Goal: Information Seeking & Learning: Check status

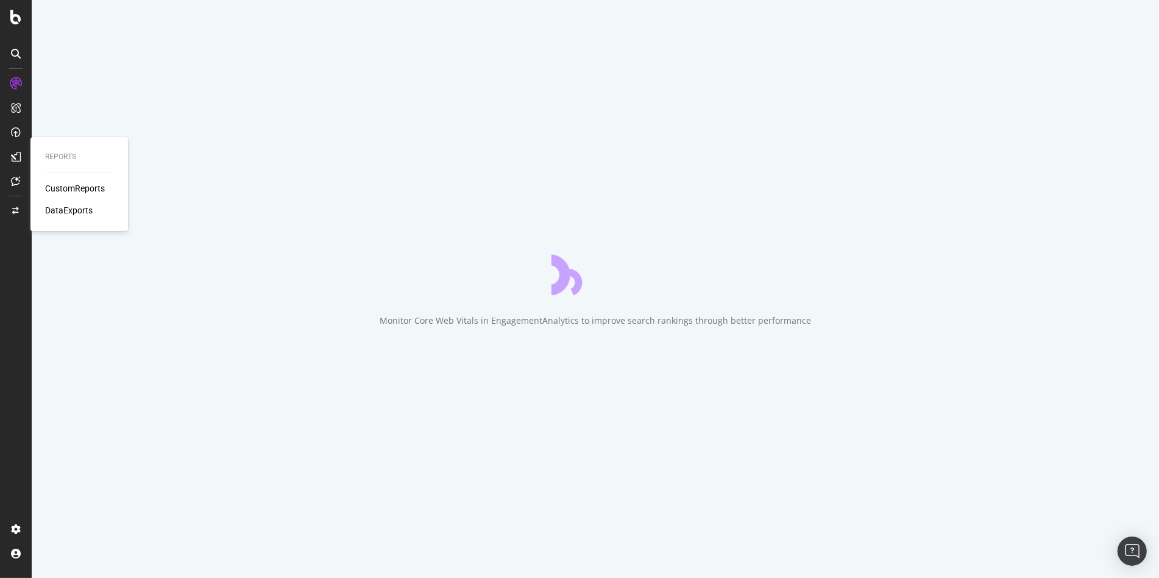
click at [77, 184] on div "CustomReports" at bounding box center [75, 188] width 60 height 12
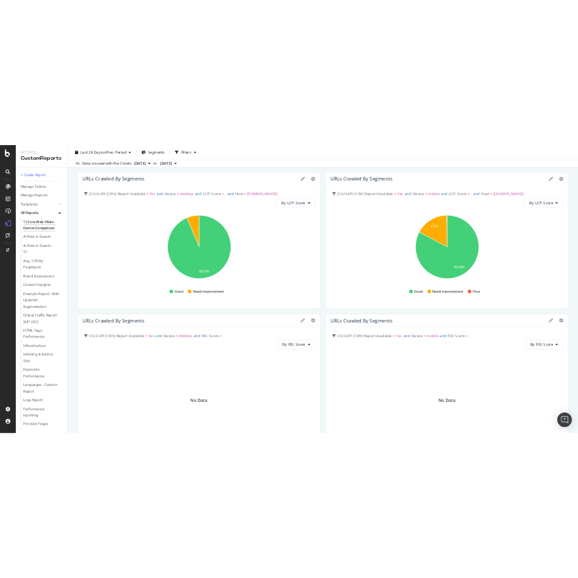
scroll to position [352, 0]
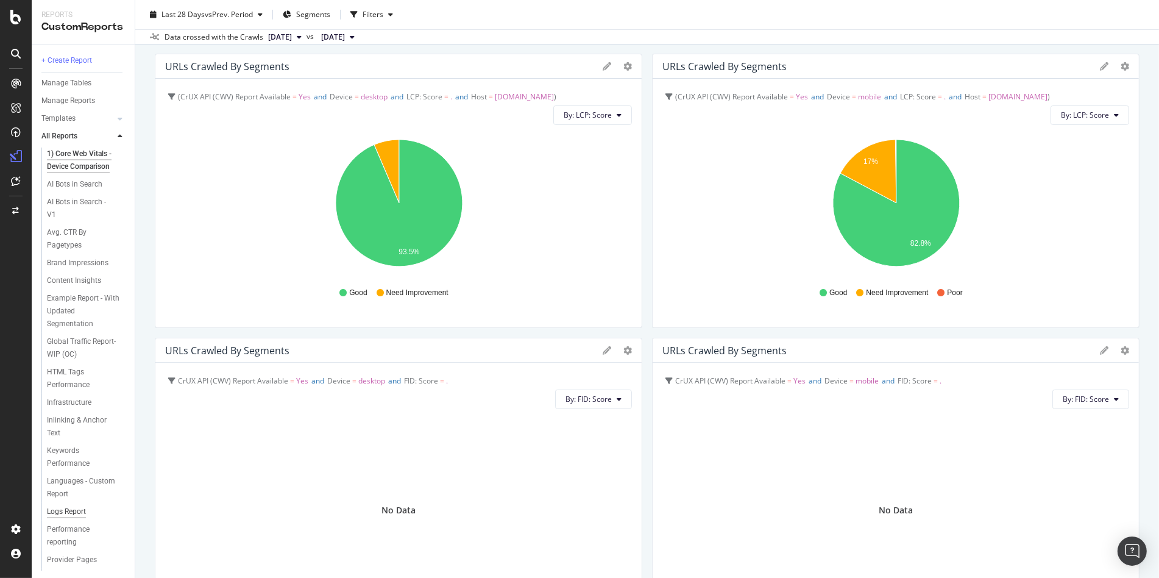
click at [74, 506] on div "Logs Report" at bounding box center [66, 511] width 39 height 13
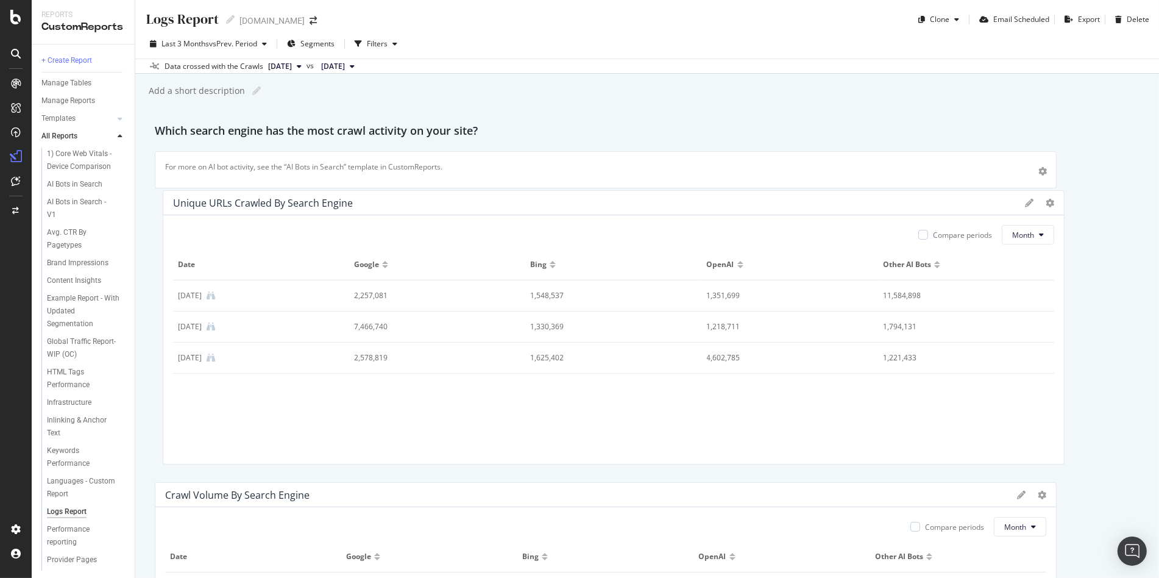
drag, startPoint x: 346, startPoint y: 365, endPoint x: 354, endPoint y: 357, distance: 11.2
click at [354, 357] on div "2,578,819" at bounding box center [429, 357] width 150 height 11
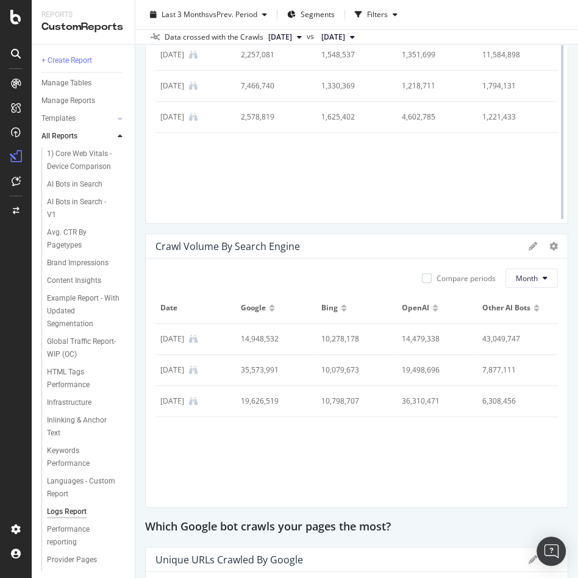
scroll to position [247, 0]
